Goal: Navigation & Orientation: Find specific page/section

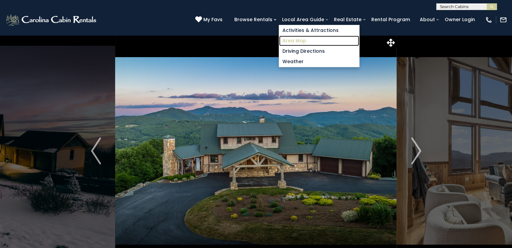
click at [308, 40] on link "Area Map" at bounding box center [319, 41] width 80 height 10
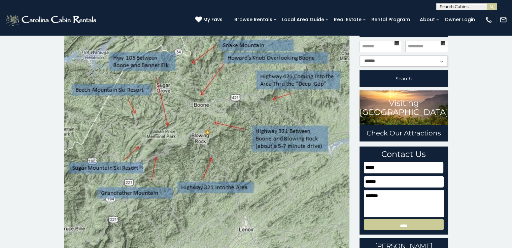
scroll to position [34, 0]
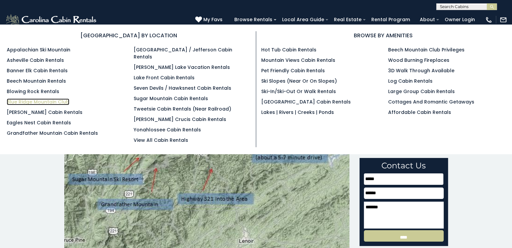
click at [47, 100] on link "Blue Ridge Mountain Club" at bounding box center [38, 102] width 63 height 7
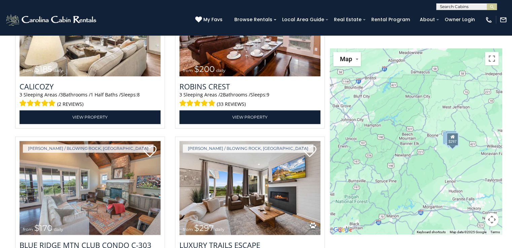
scroll to position [1171, 0]
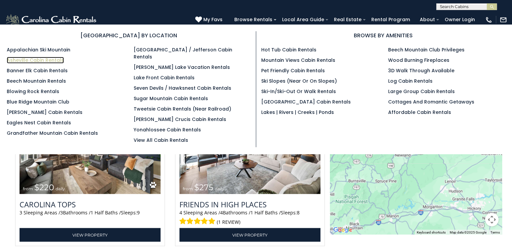
click at [46, 60] on link "Asheville Cabin Rentals" at bounding box center [35, 60] width 57 height 7
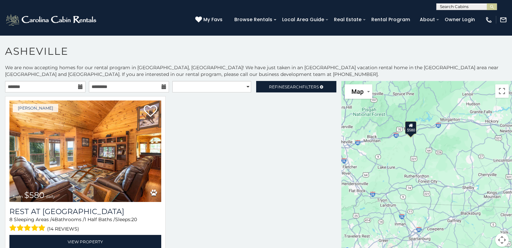
drag, startPoint x: 466, startPoint y: 203, endPoint x: 458, endPoint y: 119, distance: 83.8
click at [458, 119] on div "$580" at bounding box center [426, 168] width 171 height 174
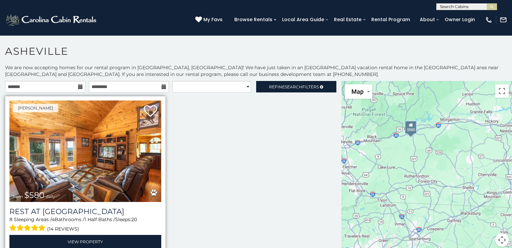
scroll to position [4, 0]
